Goal: Task Accomplishment & Management: Manage account settings

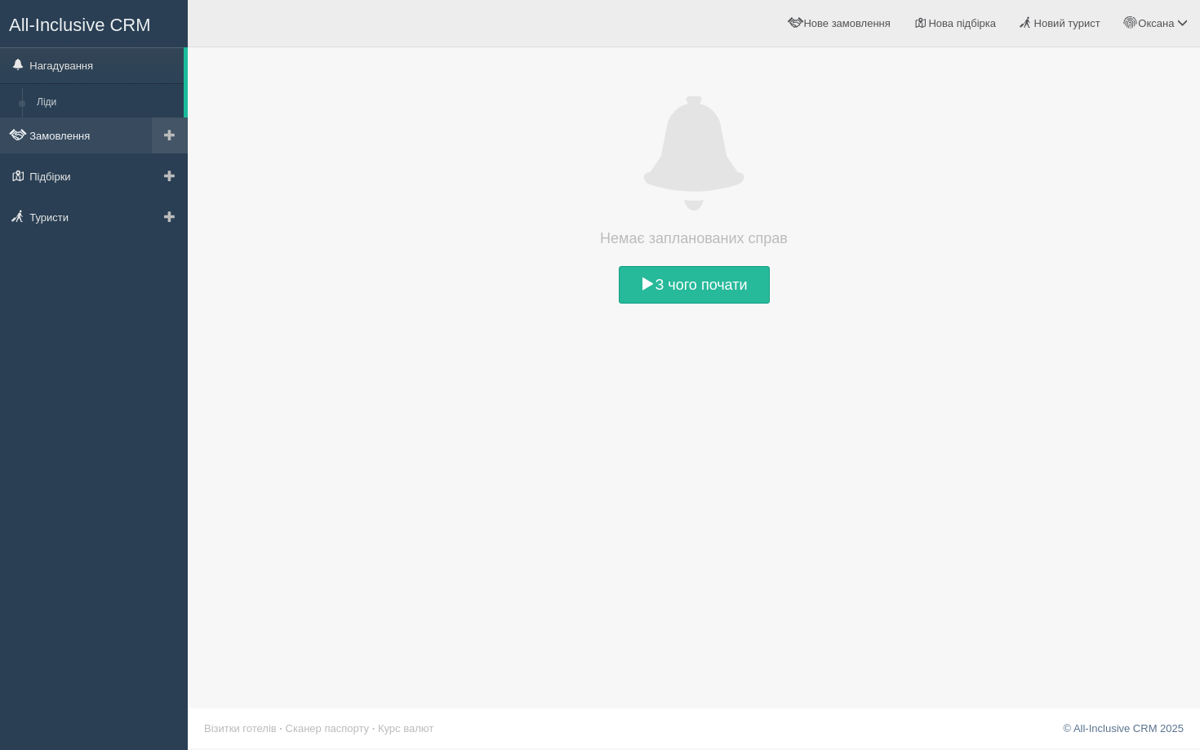
click at [121, 136] on link "Замовлення" at bounding box center [94, 136] width 188 height 36
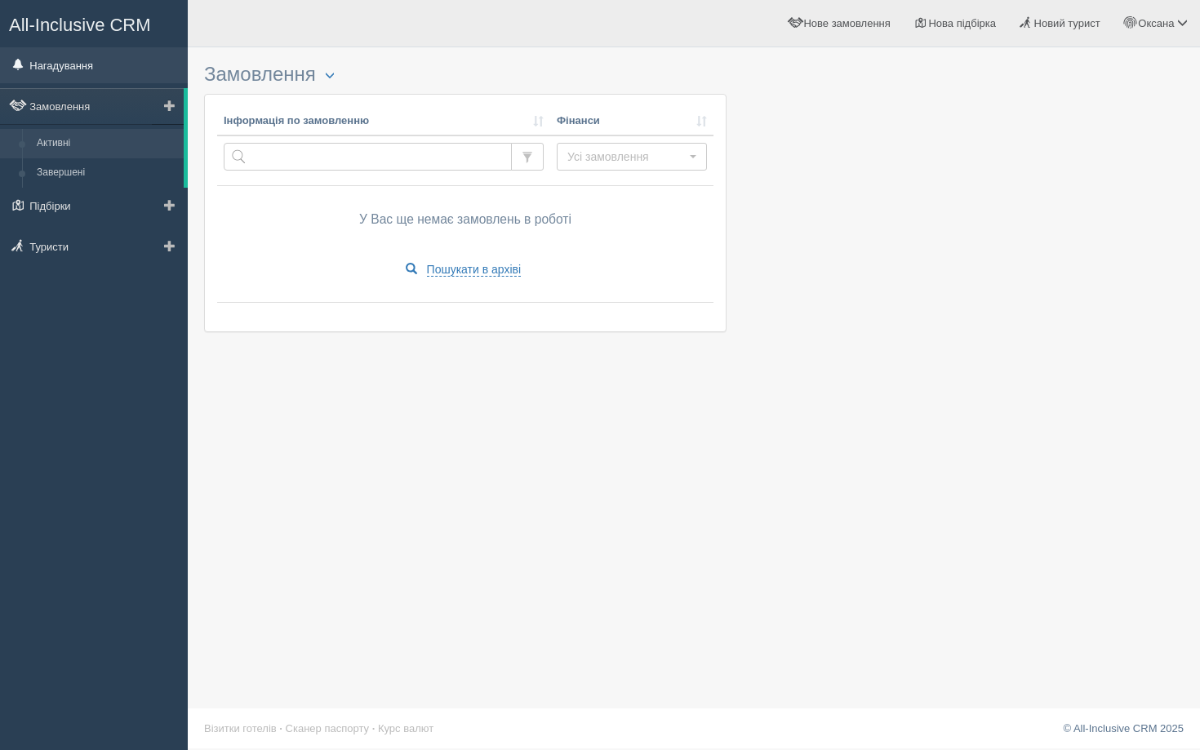
click at [58, 56] on link "Нагадування" at bounding box center [94, 65] width 188 height 36
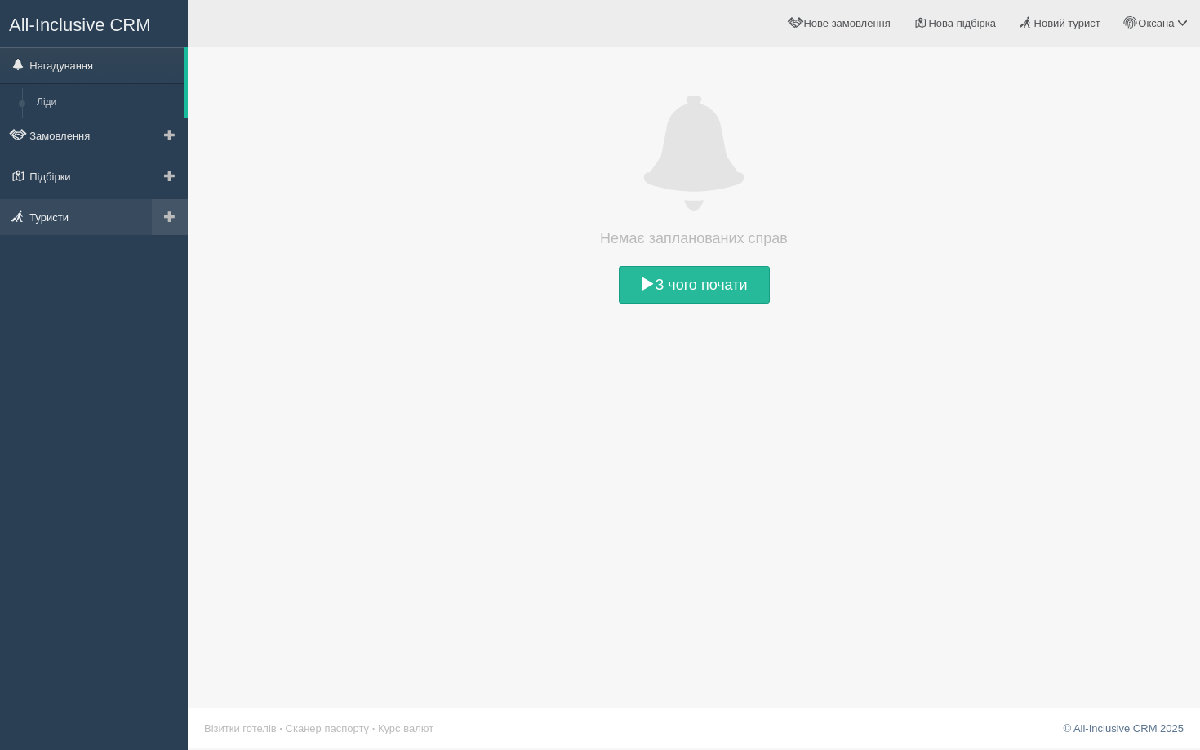
click at [60, 222] on link "Туристи" at bounding box center [94, 217] width 188 height 36
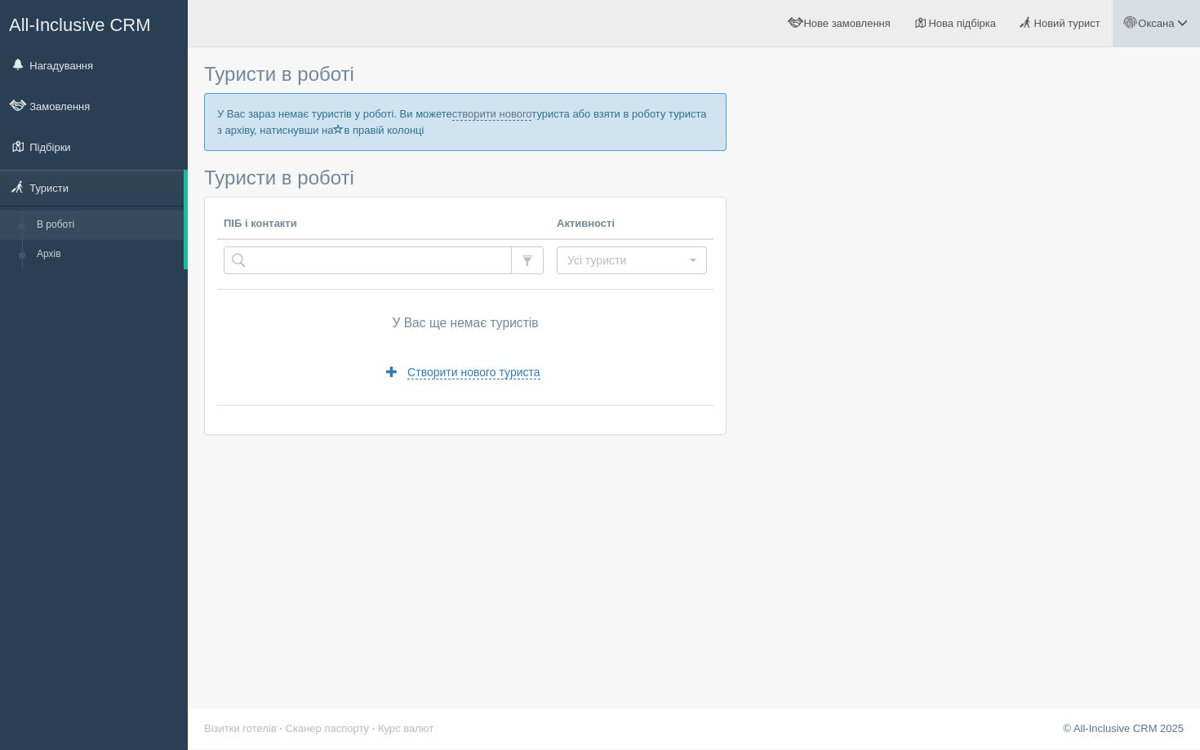
click at [1151, 27] on span "Оксана" at bounding box center [1156, 23] width 36 height 12
click at [1062, 217] on link "Вихід" at bounding box center [1111, 211] width 178 height 35
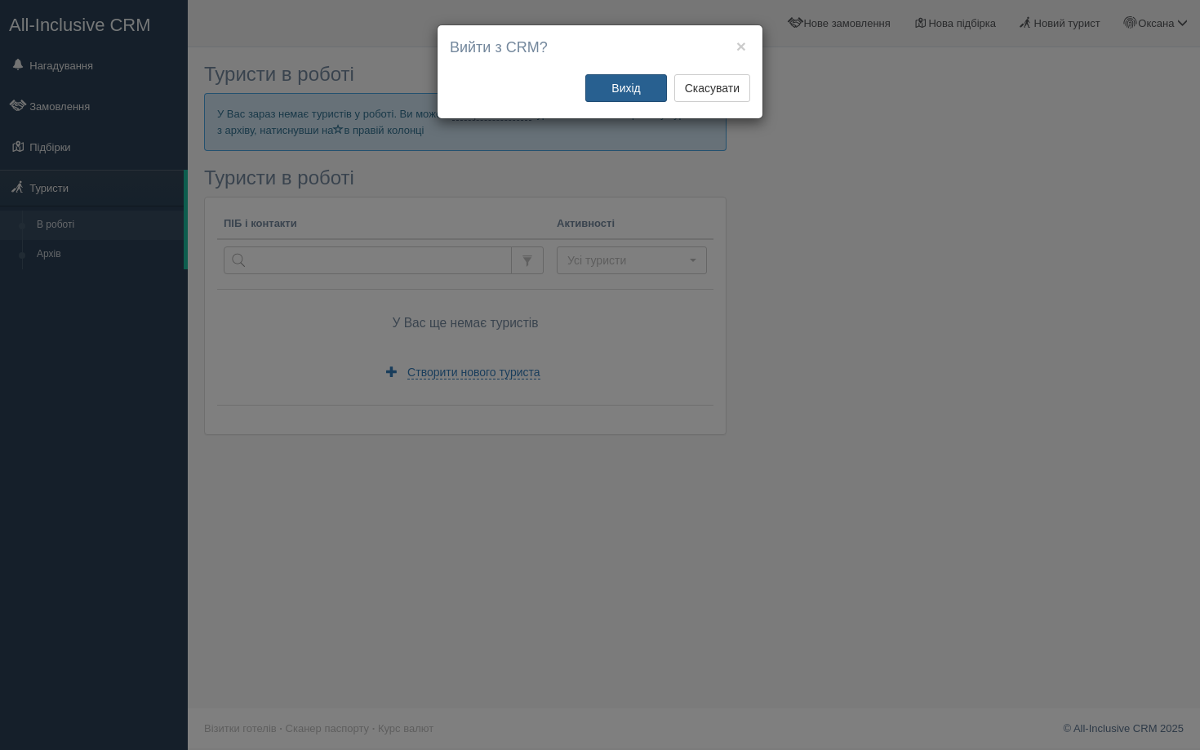
click at [604, 95] on button "Вихід" at bounding box center [626, 88] width 82 height 28
